Goal: Task Accomplishment & Management: Complete application form

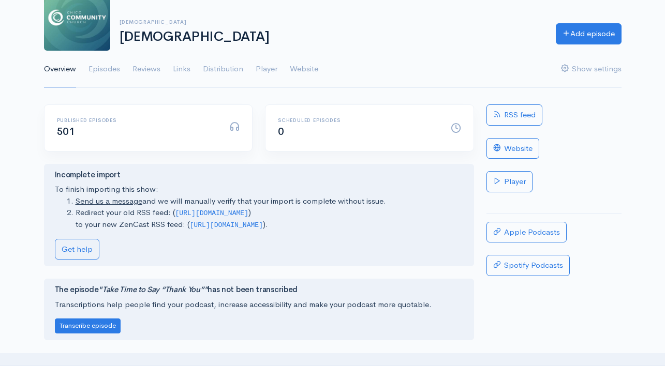
scroll to position [77, 0]
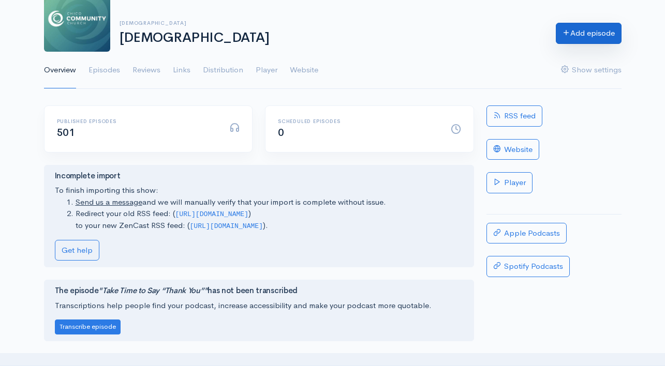
click at [598, 41] on link "Add episode" at bounding box center [589, 33] width 66 height 21
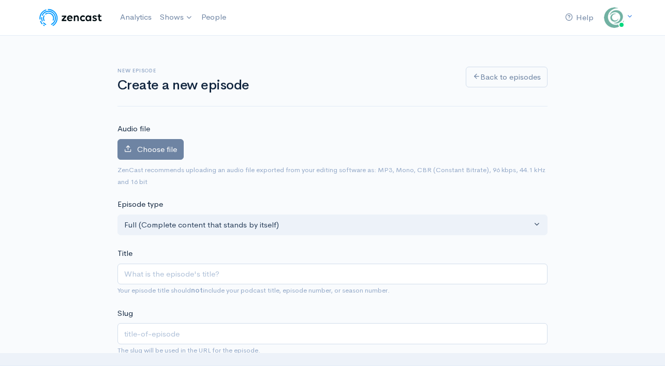
click at [243, 280] on input "Title" at bounding box center [332, 274] width 430 height 21
type input "E"
type input "e"
type input "Ea"
type input "ea"
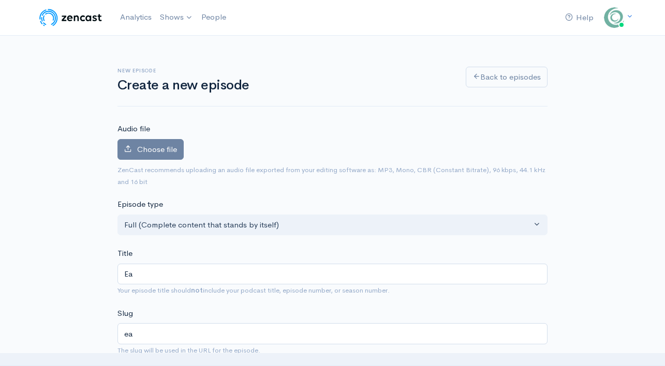
type input "Eat"
type input "eat"
type input "Eatin"
type input "eatin"
type input "Eating"
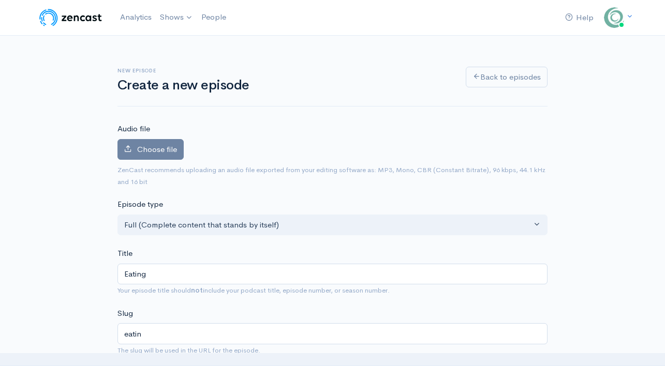
type input "eating"
type input "Eating F"
type input "eating-f"
type input "Eating Fr"
type input "eating-fr"
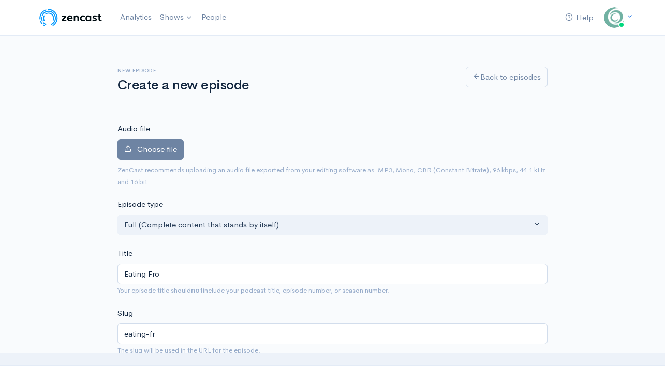
type input "Eating From"
type input "eating-from"
type input "Eating From T"
type input "eating-from-t"
type input "Eating From Th"
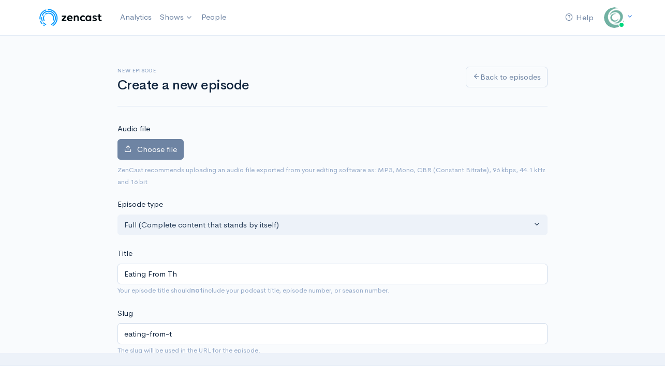
type input "eating-from-th"
type input "Eating From The"
type input "eating-from-the"
type input "Eating From The W"
type input "eating-from-the-w"
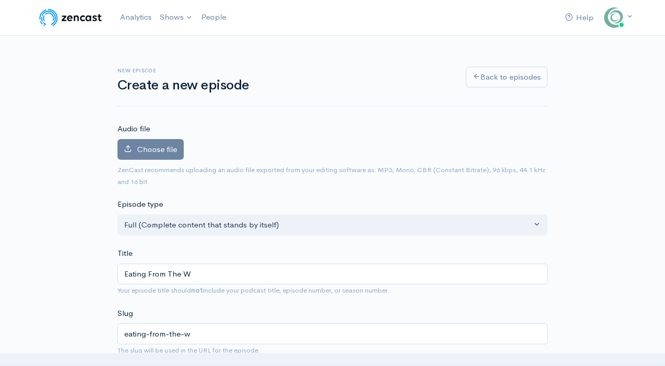
type input "Eating From The"
type input "eating-from-the"
type input "Eating From Th"
type input "eating-from-th"
type input "Eating From T"
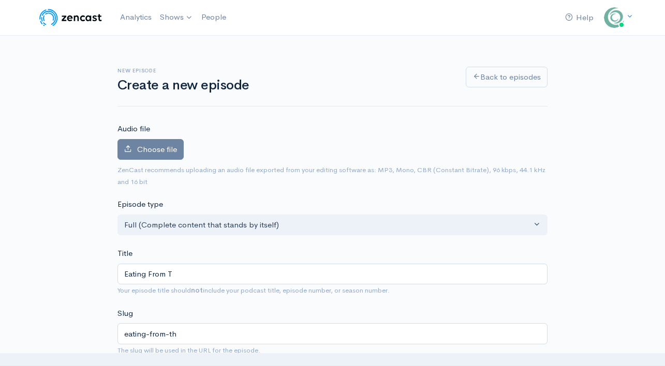
type input "eating-from-t"
type input "Eating From"
type input "eating-from"
type input "Eating From t"
type input "eating-from-t"
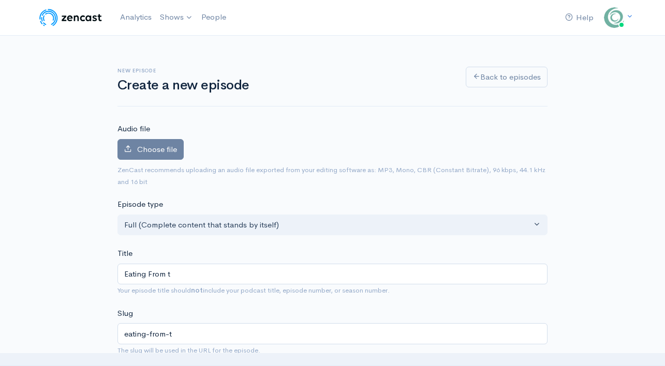
type input "Eating From th"
type input "eating-from-th"
type input "Eating From the"
type input "eating-from-the"
type input "Eating From the W"
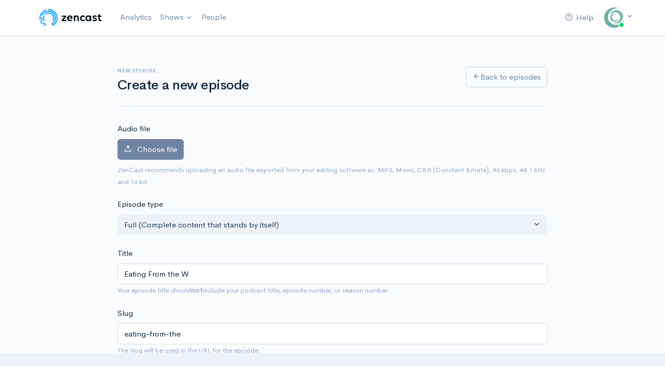
type input "eating-from-the-w"
type input "Eating From the Wo"
type input "eating-from-the-wo"
type input "Eating From the Wor"
type input "eating-from-the-wor"
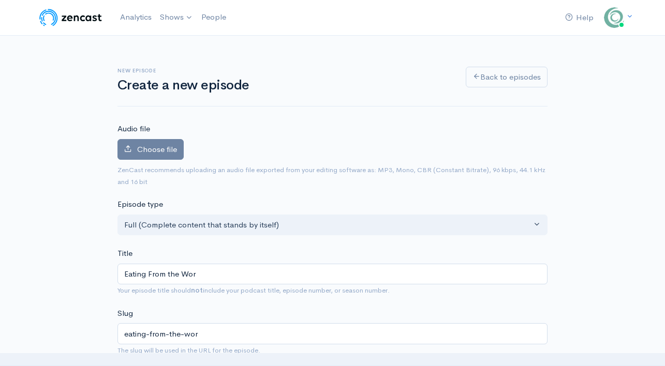
type input "Eating From the Worl"
type input "eating-from-the-worl"
type input "Eating From the World"
type input "eating-from-the-world"
type input "Eating From the World's"
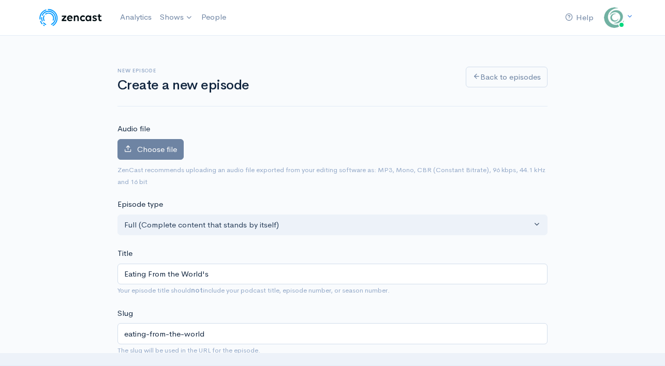
type input "eating-from-the-worlds"
type input "Eating From the World's T"
type input "eating-from-the-worlds-t"
type input "Eating From the World's Ta"
type input "eating-from-the-worlds-ta"
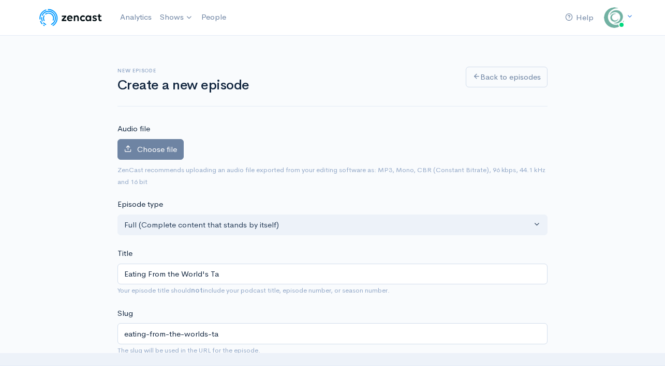
type input "Eating From the World's Tab"
type input "eating-from-the-worlds-tab"
type input "Eating From the World's Tabl"
type input "eating-from-the-worlds-tabl"
type input "Eating From the World's Table"
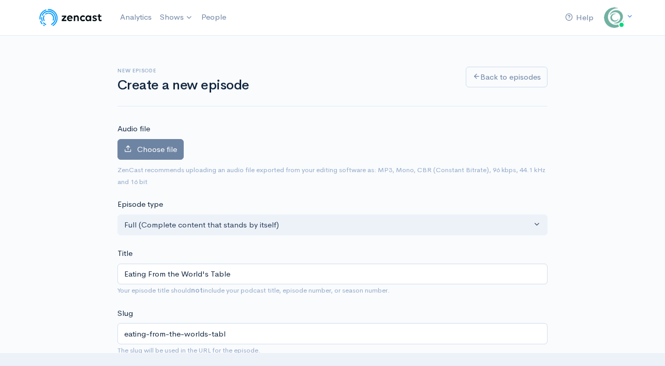
type input "eating-from-the-worlds-table"
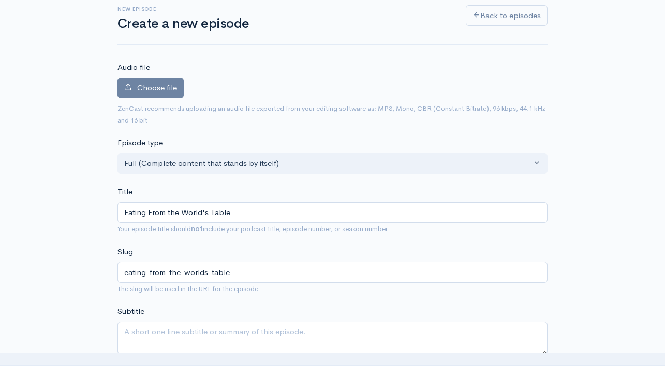
scroll to position [77, 0]
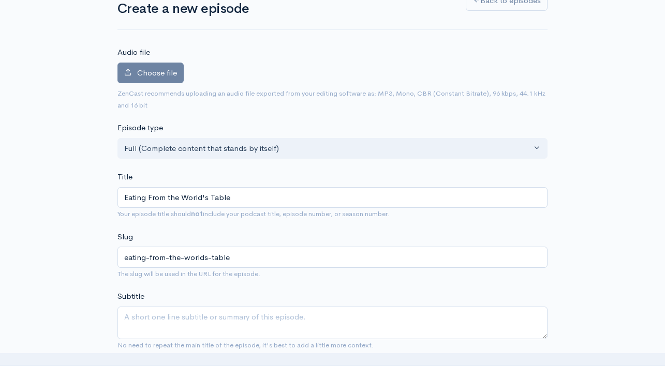
type input "Eating From the World's Table"
click at [175, 261] on input "eating-from-the-worlds-table" at bounding box center [332, 257] width 430 height 21
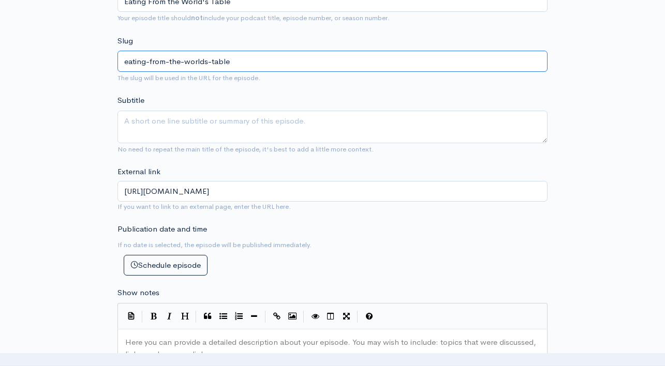
scroll to position [288, 0]
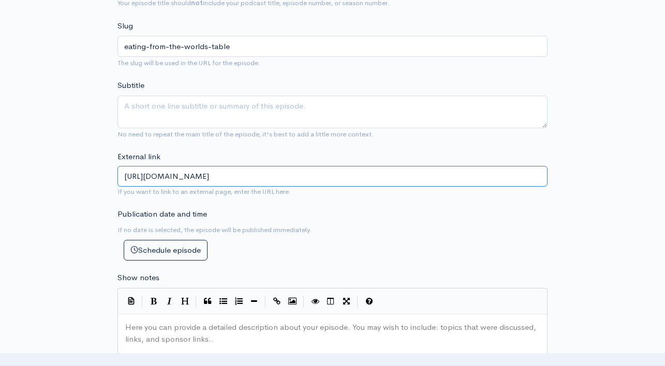
click at [321, 182] on input "[URL][DOMAIN_NAME]" at bounding box center [332, 176] width 430 height 21
drag, startPoint x: 284, startPoint y: 159, endPoint x: 268, endPoint y: 115, distance: 47.3
click at [268, 115] on form "Audio file Choose file 0 ZenCast recommends uploading an audio file exported fr…" at bounding box center [332, 325] width 430 height 980
click at [192, 45] on input "eating-from-the-worlds-table" at bounding box center [332, 46] width 430 height 21
click at [191, 45] on input "eating-from-the-worlds-table" at bounding box center [332, 46] width 430 height 21
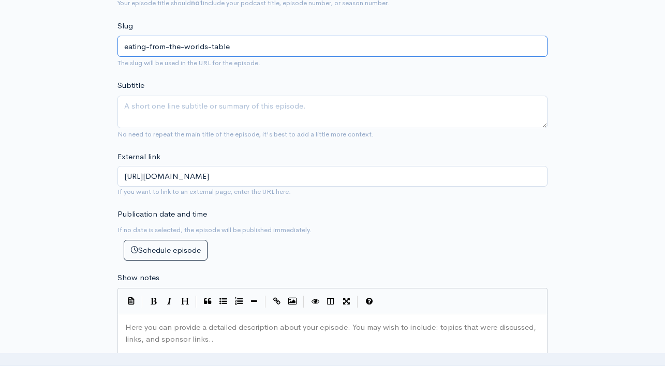
click at [190, 45] on input "eating-from-the-worlds-table" at bounding box center [332, 46] width 430 height 21
click at [196, 48] on input "eating-from-the-worlds-table" at bounding box center [332, 46] width 430 height 21
drag, startPoint x: 253, startPoint y: 48, endPoint x: 66, endPoint y: 36, distance: 186.7
click at [66, 36] on div "New episode Create a new episode Back to episodes Audio file Choose file 0 ZenC…" at bounding box center [333, 288] width 590 height 1080
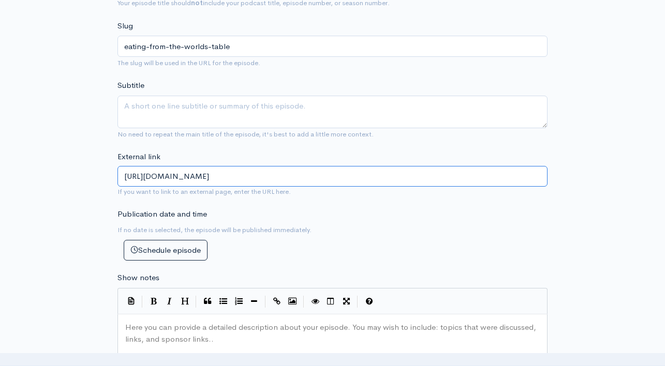
click at [296, 179] on input "[URL][DOMAIN_NAME]" at bounding box center [332, 176] width 430 height 21
paste input "eating-from-the-worlds-table"
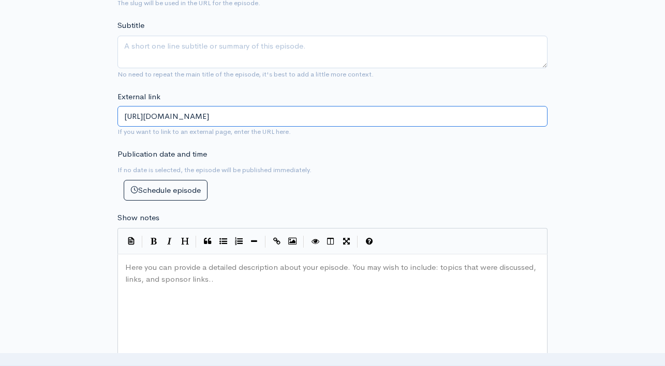
scroll to position [362, 0]
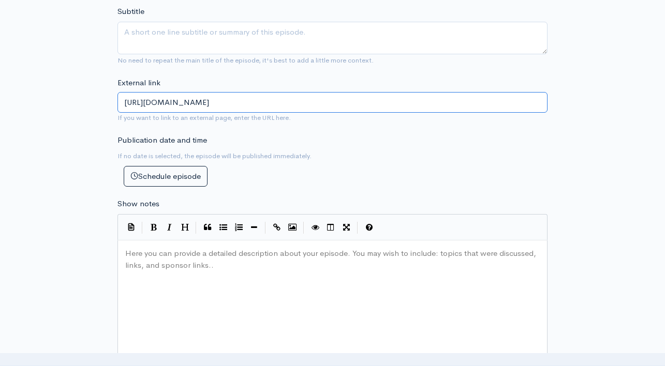
type input "[URL][DOMAIN_NAME]"
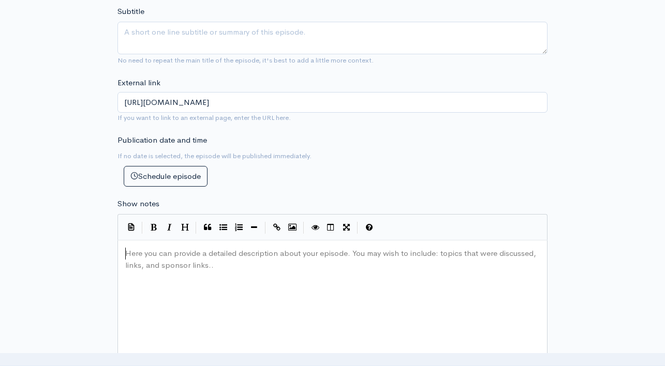
click at [262, 252] on pre "​" at bounding box center [332, 254] width 419 height 12
type textarea "Click the link below for the c"
type textarea "[DEMOGRAPHIC_DATA] notes"
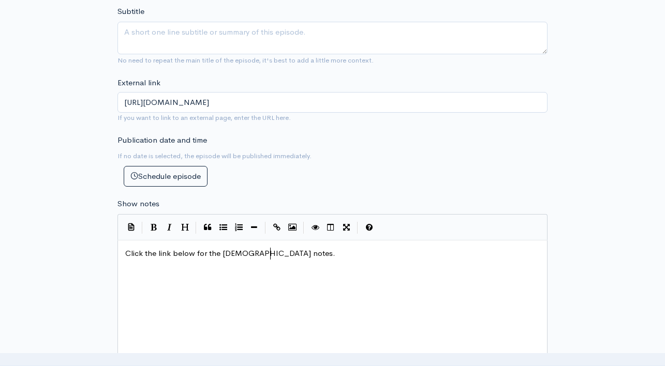
type textarea "."
click at [279, 225] on icon "Create Link" at bounding box center [276, 228] width 7 height 8
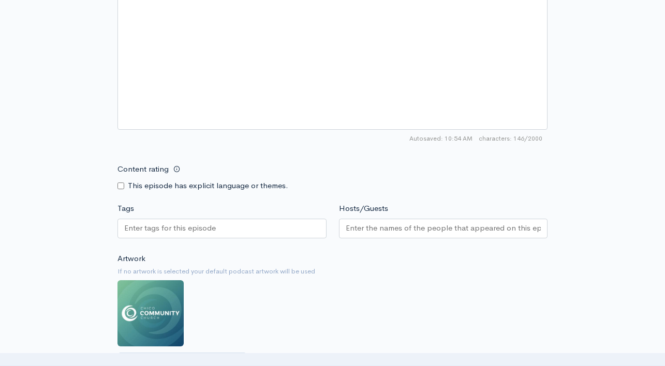
scroll to position [641, 0]
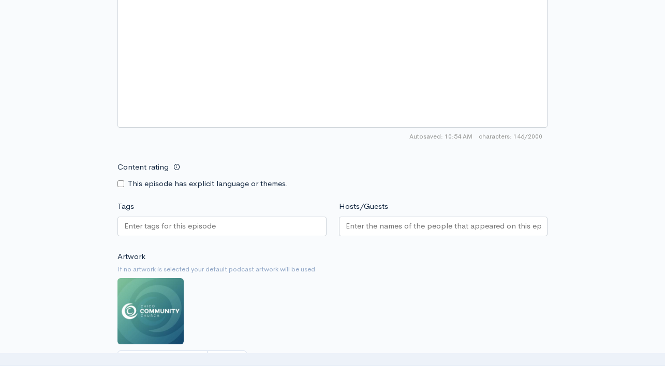
click at [384, 224] on input "Hosts/Guests" at bounding box center [444, 226] width 196 height 12
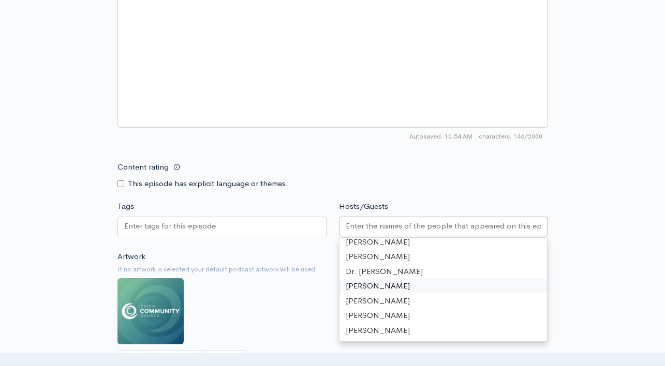
scroll to position [22, 0]
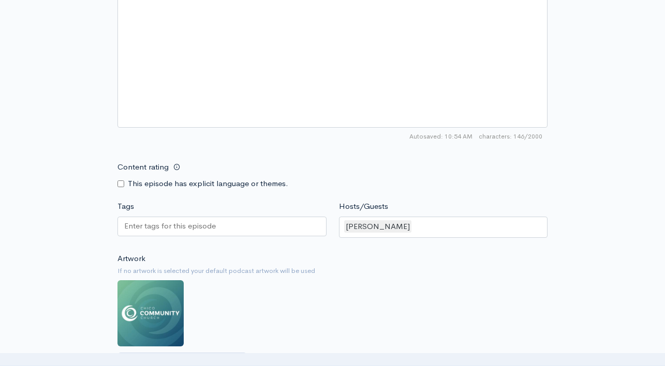
click at [495, 180] on div "Content rating This episode has explicit language or themes." at bounding box center [332, 173] width 443 height 33
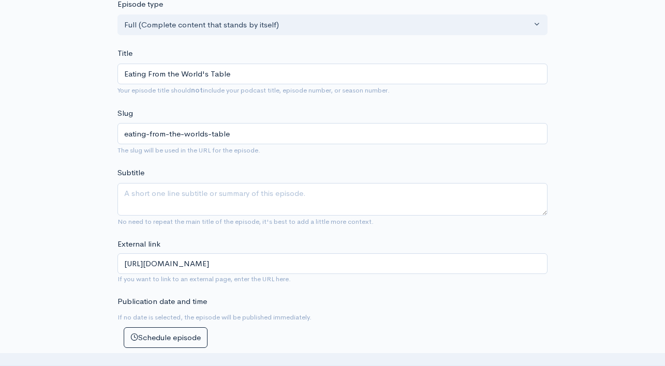
scroll to position [0, 0]
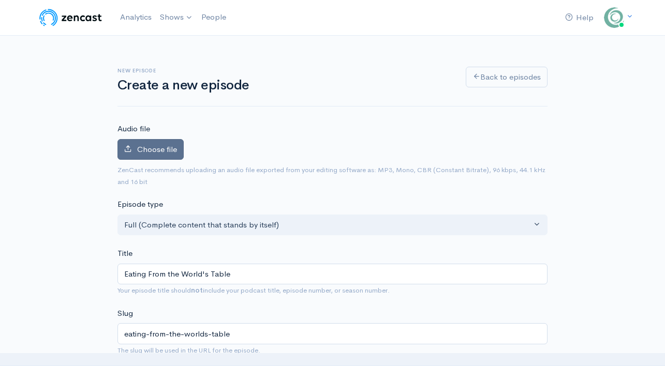
click at [171, 152] on span "Choose file" at bounding box center [157, 149] width 40 height 10
click at [0, 0] on input "Choose file" at bounding box center [0, 0] width 0 height 0
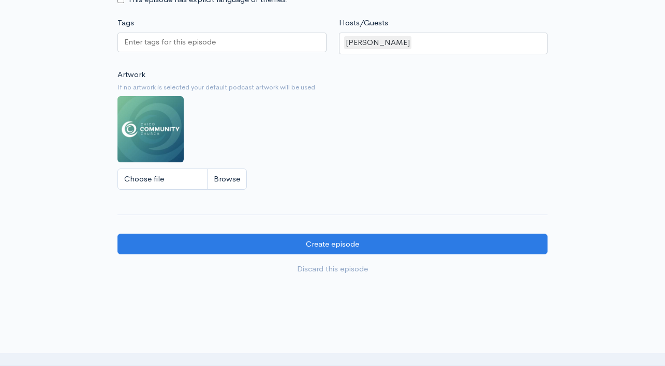
scroll to position [944, 0]
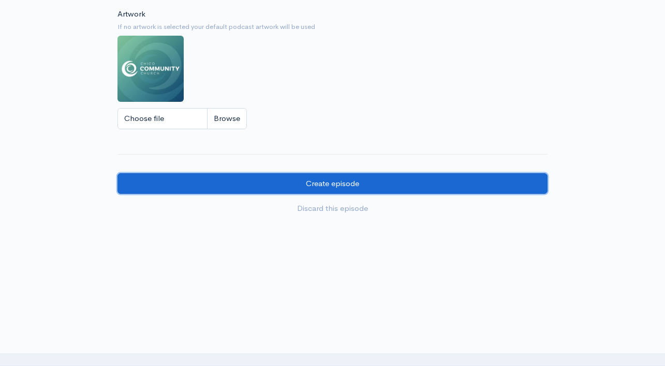
click at [357, 186] on input "Create episode" at bounding box center [332, 183] width 430 height 21
